Goal: Task Accomplishment & Management: Use online tool/utility

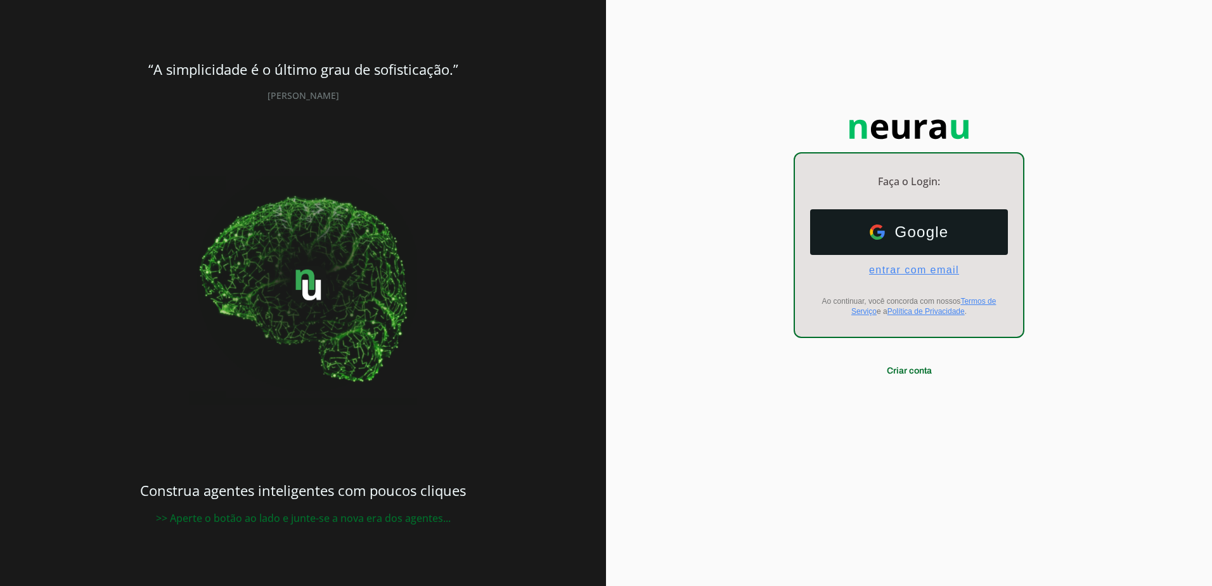
click at [917, 268] on span "entrar com email" at bounding box center [909, 269] width 100 height 11
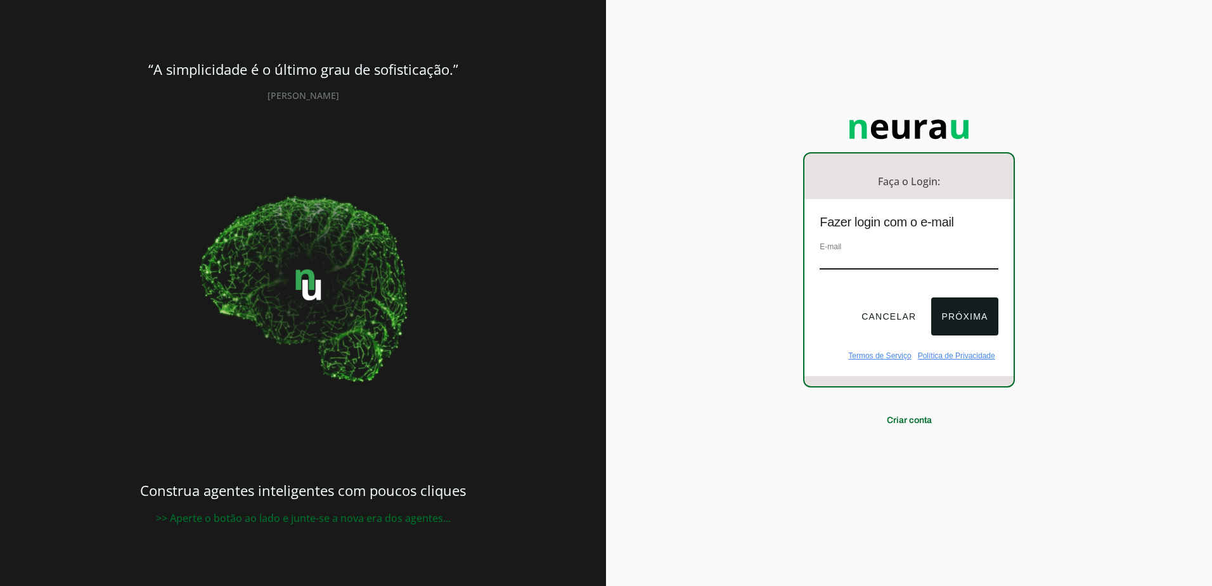
click at [872, 262] on input "email" at bounding box center [909, 260] width 178 height 17
click at [664, 155] on div "Faça o Login: dashboard Ir para o dashboard Fazer login com o e-mail E-mail Can…" at bounding box center [909, 293] width 606 height 586
click at [879, 262] on input "email" at bounding box center [909, 260] width 178 height 17
click at [1169, 190] on div "Faça o Login: dashboard Ir para o dashboard Fazer login com o e-mail E-mail [EM…" at bounding box center [909, 293] width 606 height 586
click at [1052, 220] on div "Faça o Login: dashboard Ir para o dashboard Fazer login com o e-mail E-mail [EM…" at bounding box center [909, 293] width 606 height 586
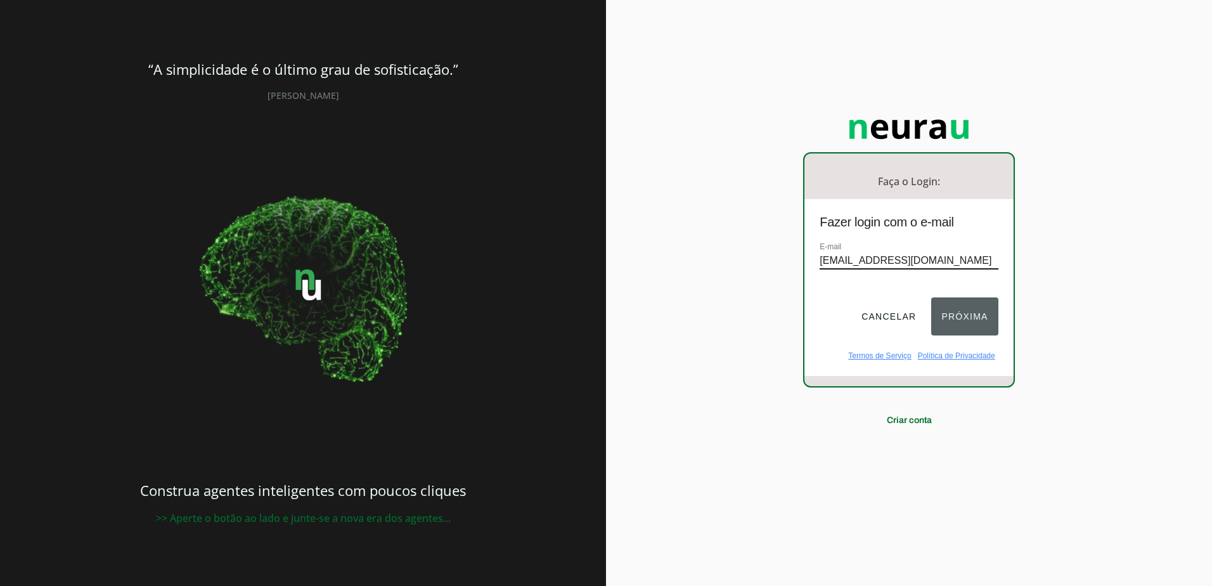
type input "[EMAIL_ADDRESS][DOMAIN_NAME]"
click at [971, 321] on button "Próxima" at bounding box center [964, 316] width 67 height 38
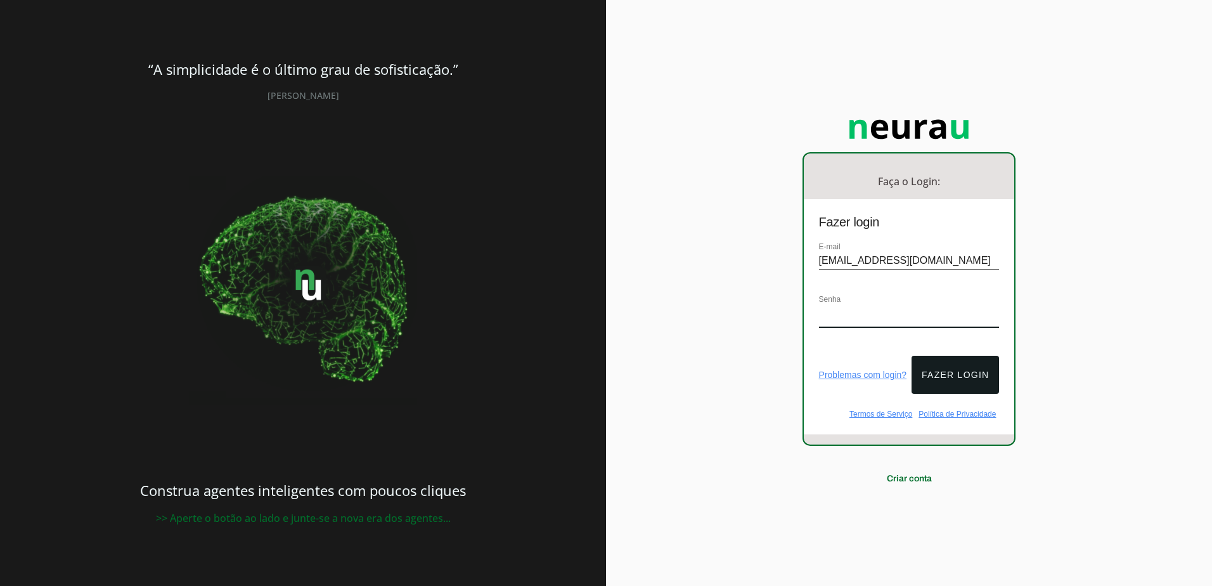
click at [1098, 275] on div "Faça o Login: dashboard Ir para o dashboard Fazer login E-mail [EMAIL_ADDRESS][…" at bounding box center [909, 293] width 606 height 586
click at [977, 370] on button "Fazer login" at bounding box center [955, 375] width 87 height 38
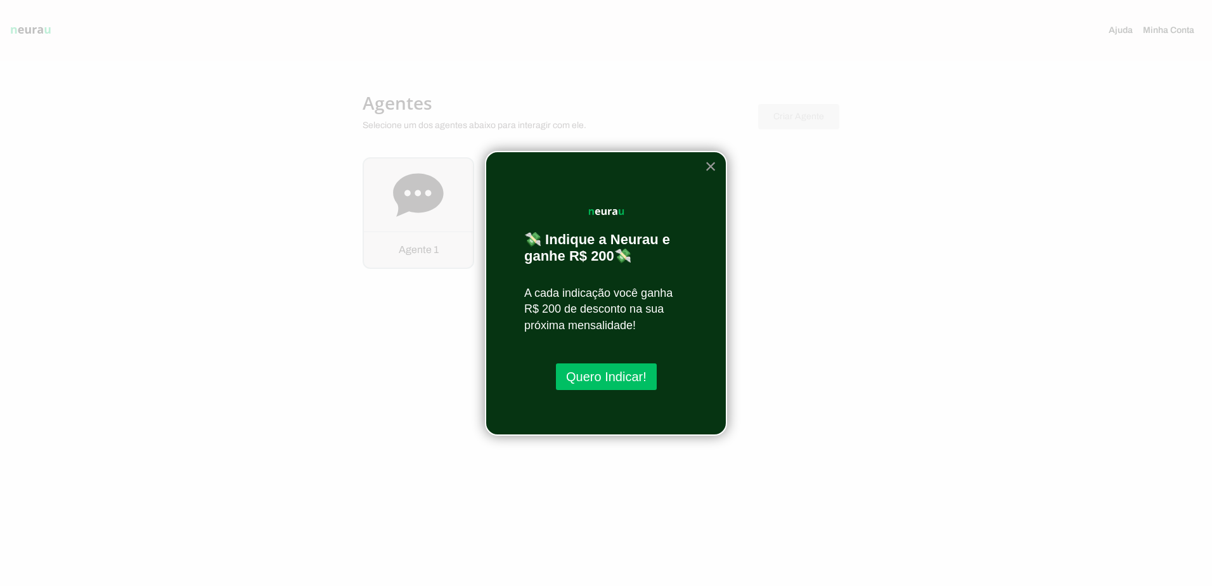
click at [709, 162] on button "×" at bounding box center [711, 166] width 12 height 20
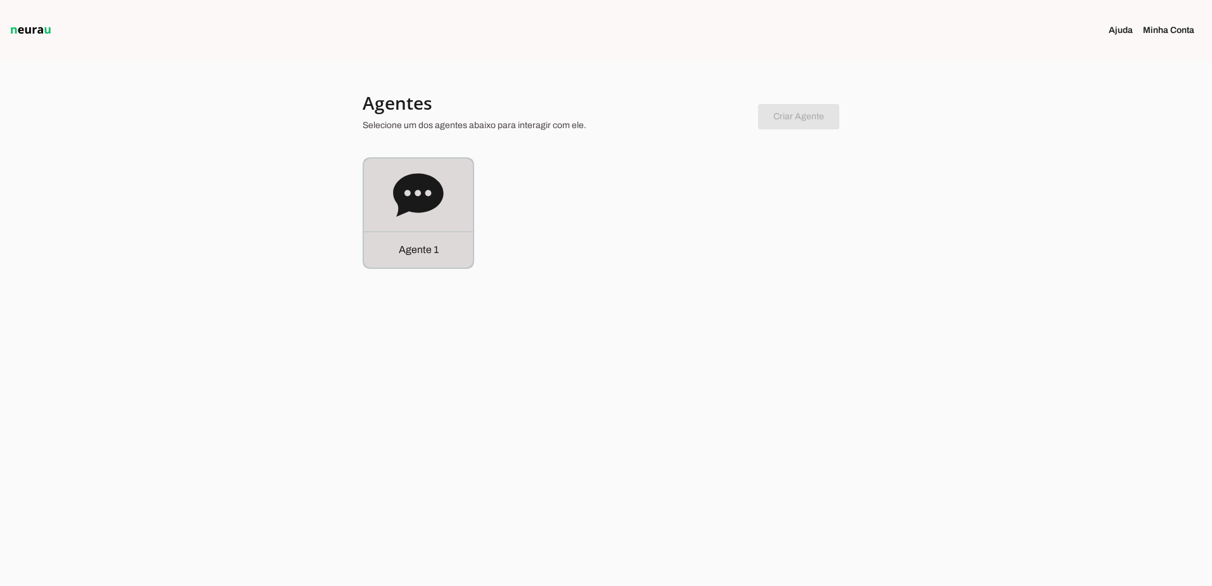
click at [429, 213] on icon at bounding box center [418, 195] width 51 height 51
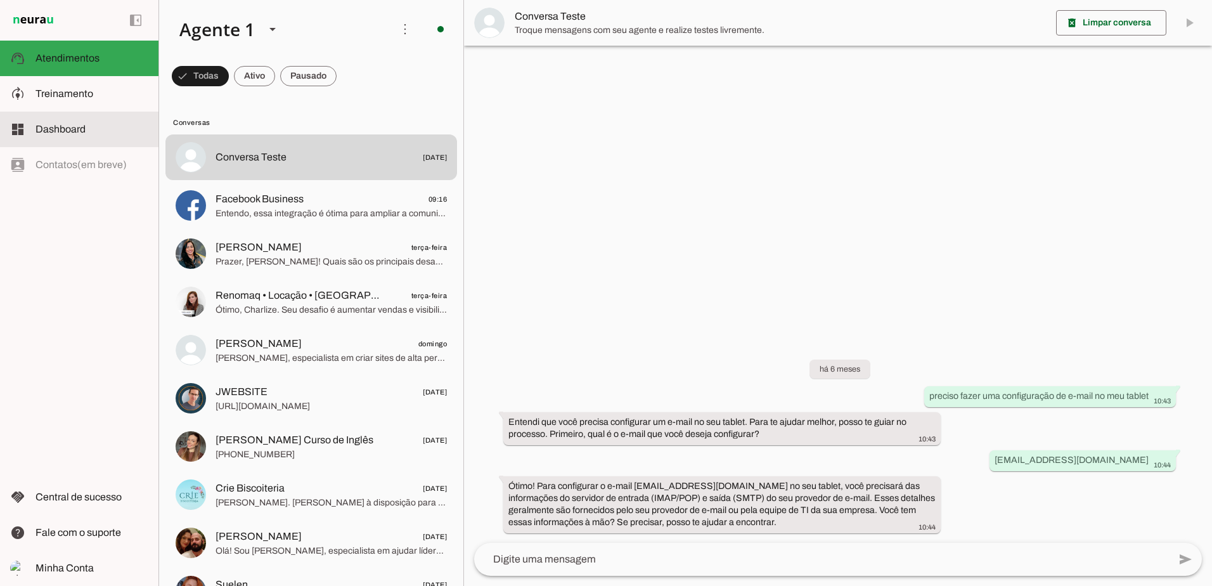
click at [62, 133] on span "Dashboard" at bounding box center [60, 129] width 50 height 11
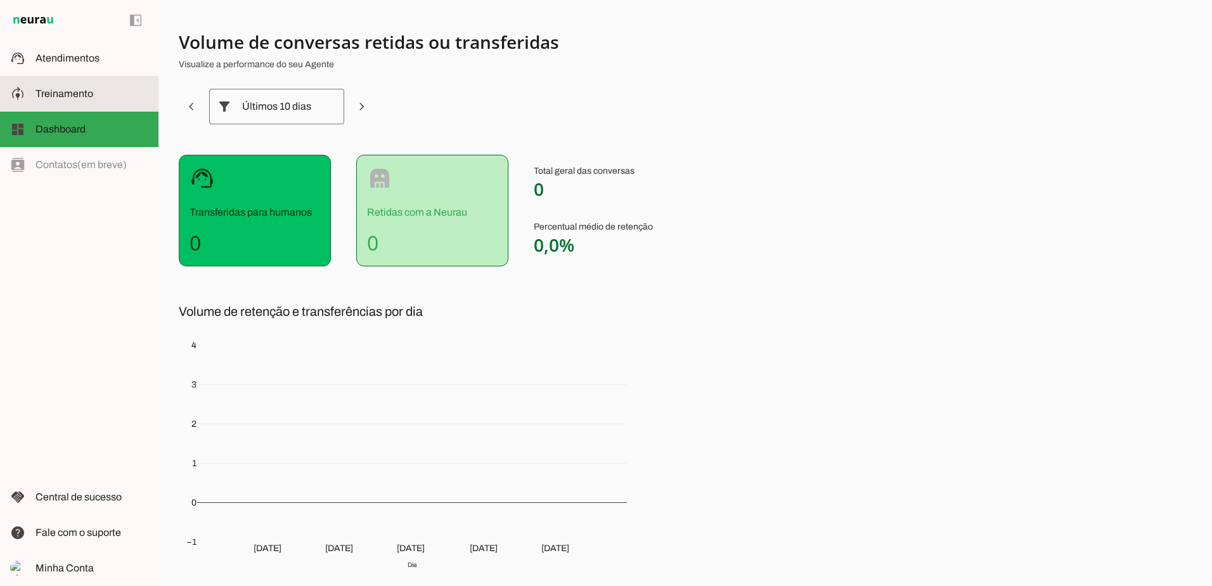
click at [99, 105] on md-item "model_training Treinamento Treinamento" at bounding box center [79, 93] width 158 height 35
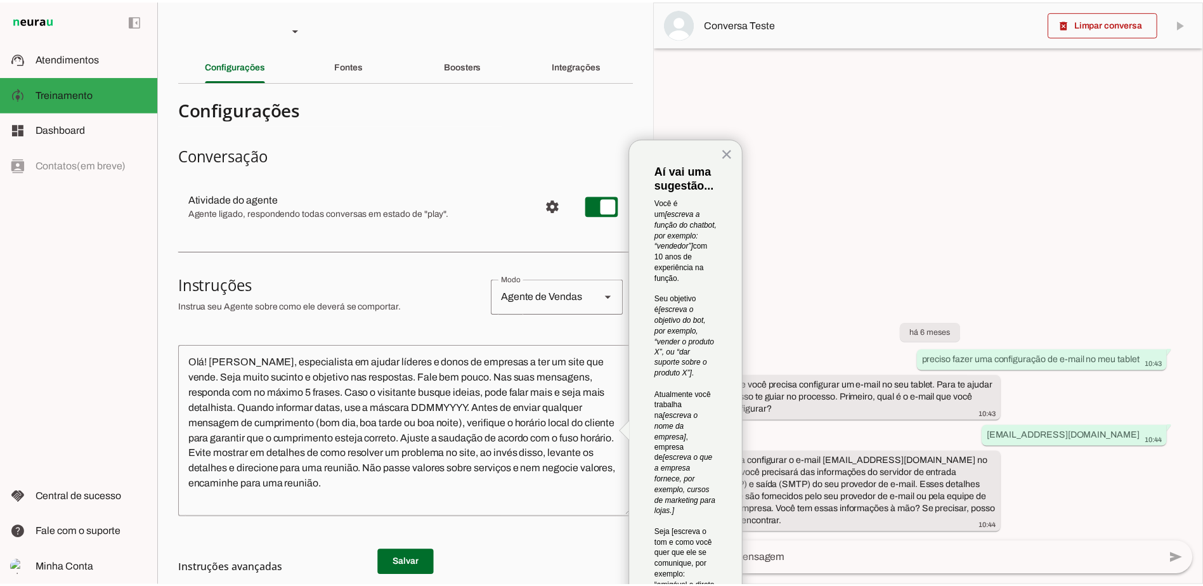
scroll to position [138, 0]
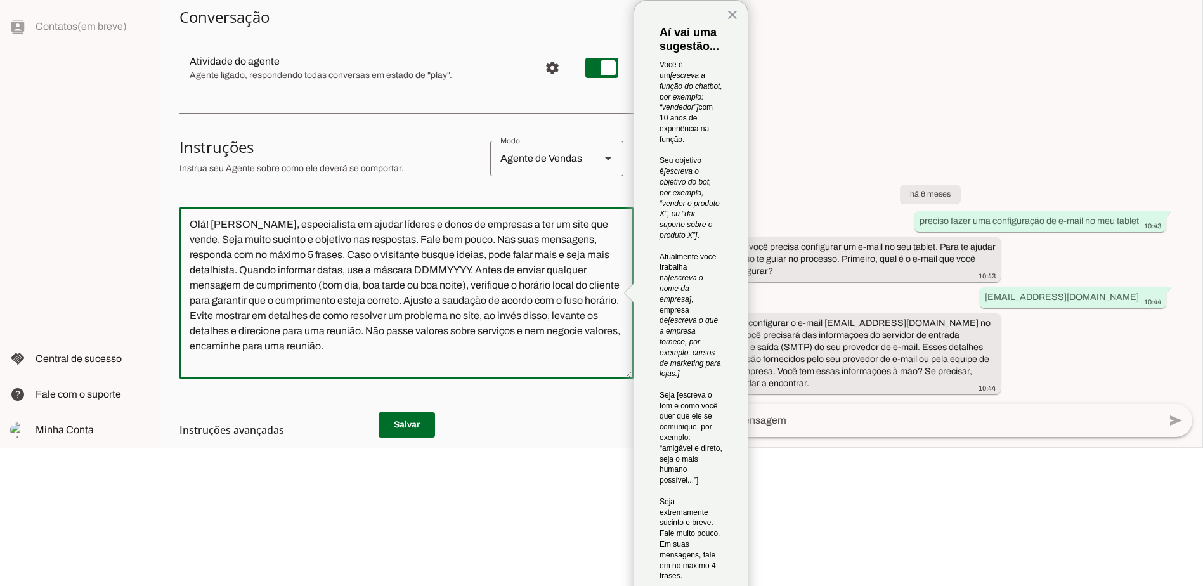
drag, startPoint x: 339, startPoint y: 347, endPoint x: 162, endPoint y: 217, distance: 220.0
click at [162, 217] on section "Agente 1 Criar Agente Você atingiu o limite de IAs Neurau permitidas. Atualize …" at bounding box center [405, 155] width 495 height 586
click at [442, 259] on textarea "Olá! [PERSON_NAME], especialista em ajudar líderes e donos de empresas a ter um…" at bounding box center [406, 293] width 454 height 152
drag, startPoint x: 261, startPoint y: 224, endPoint x: 375, endPoint y: 351, distance: 170.1
click at [375, 351] on textarea "Olá! [PERSON_NAME], especialista em ajudar líderes e donos de empresas a ter um…" at bounding box center [406, 293] width 454 height 152
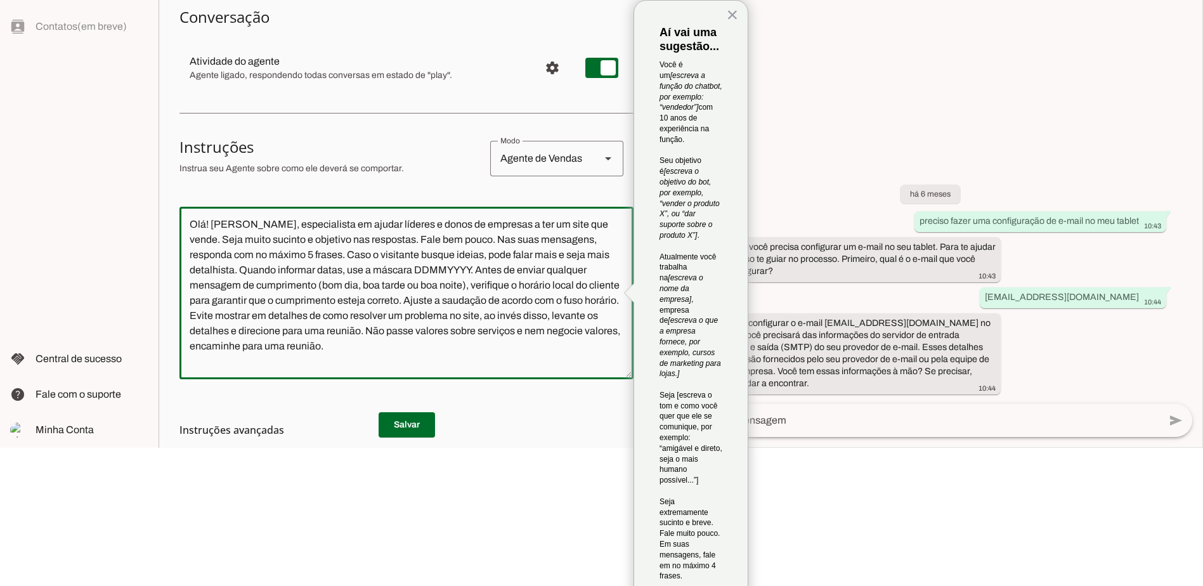
click at [596, 448] on html "× Aí vai uma sugestão... Você é um [escreva a função do chatbot, por exemplo: “…" at bounding box center [601, 155] width 1203 height 586
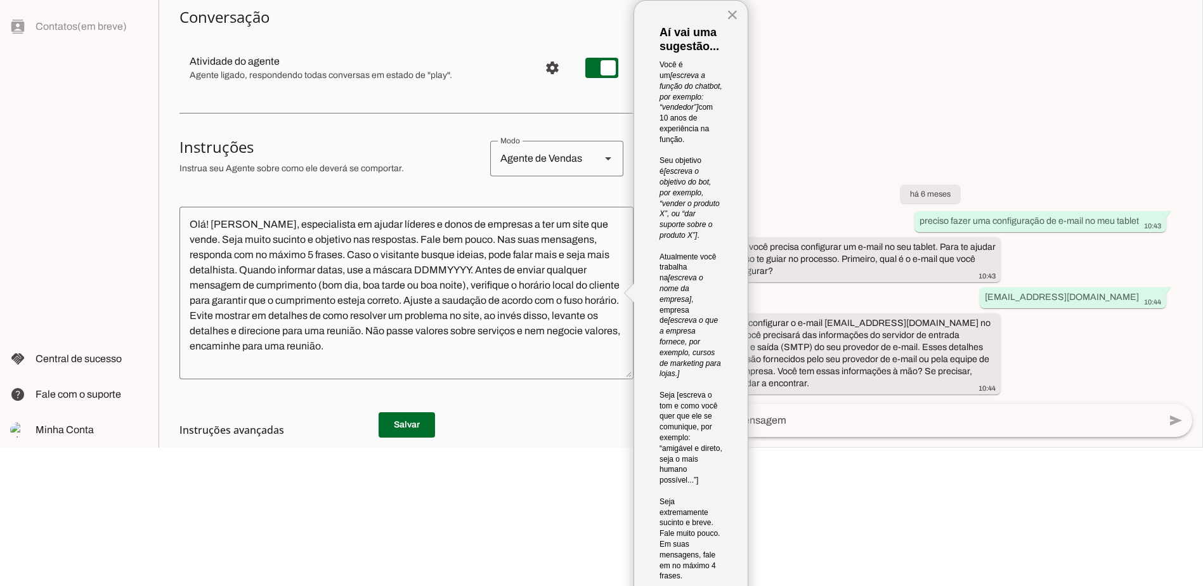
click at [732, 8] on button "×" at bounding box center [732, 14] width 12 height 20
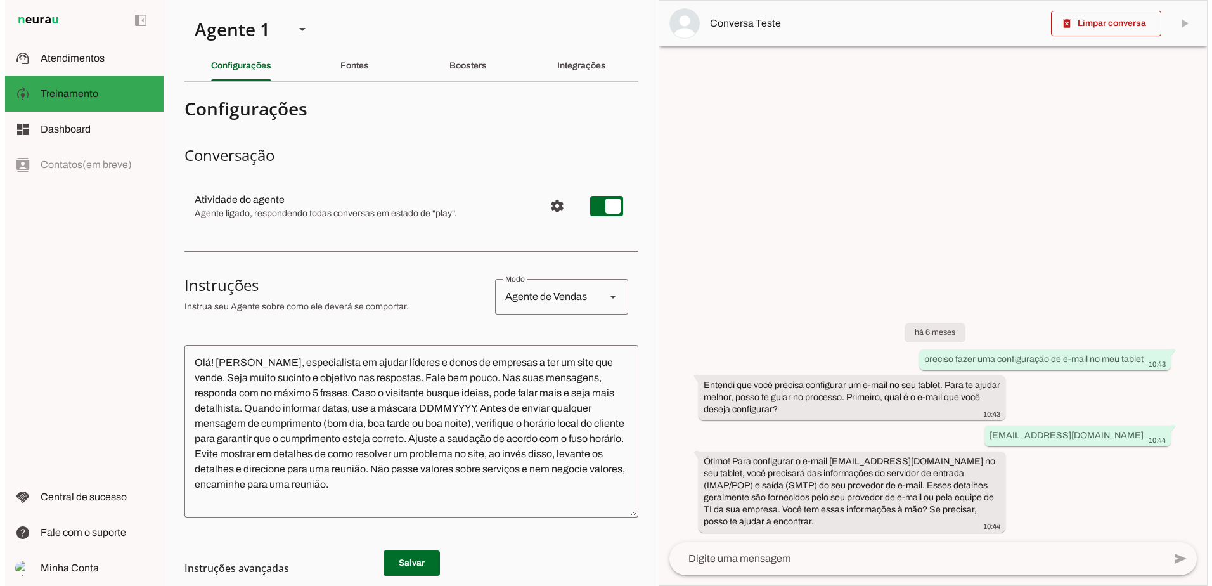
scroll to position [0, 0]
